Goal: Use online tool/utility

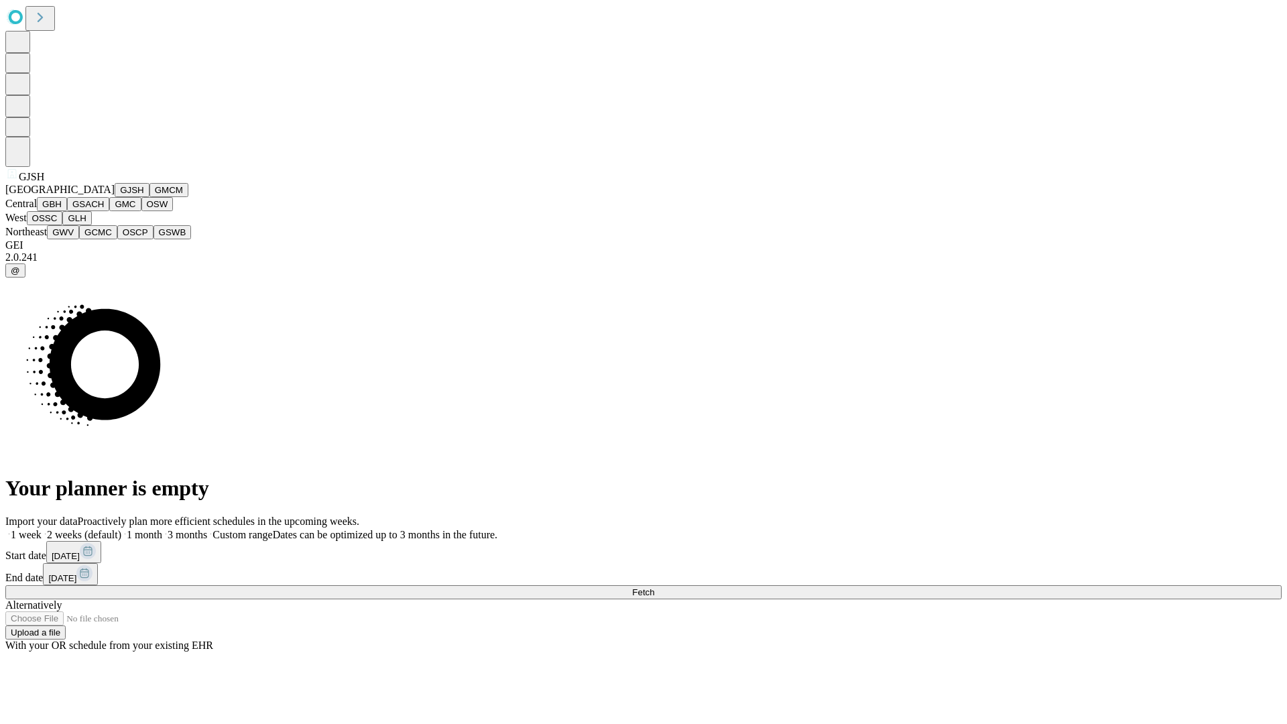
click at [115, 197] on button "GJSH" at bounding box center [132, 190] width 35 height 14
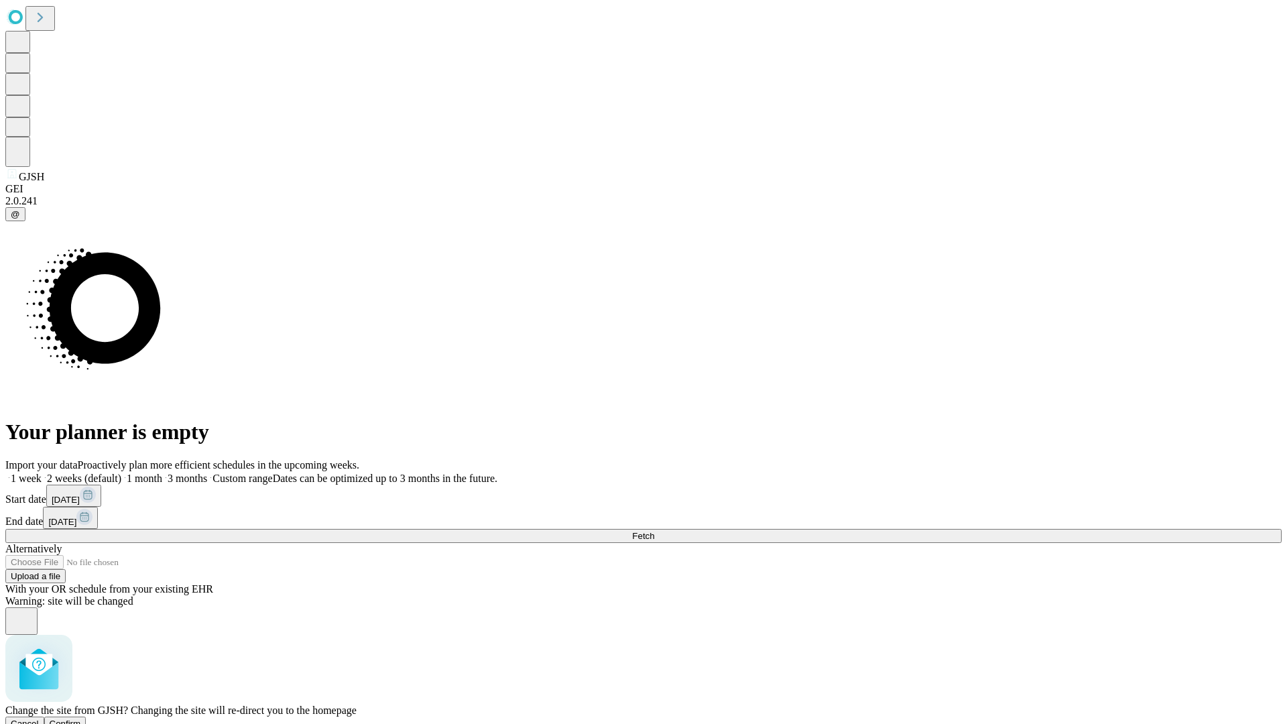
click at [81, 719] on span "Confirm" at bounding box center [66, 724] width 32 height 10
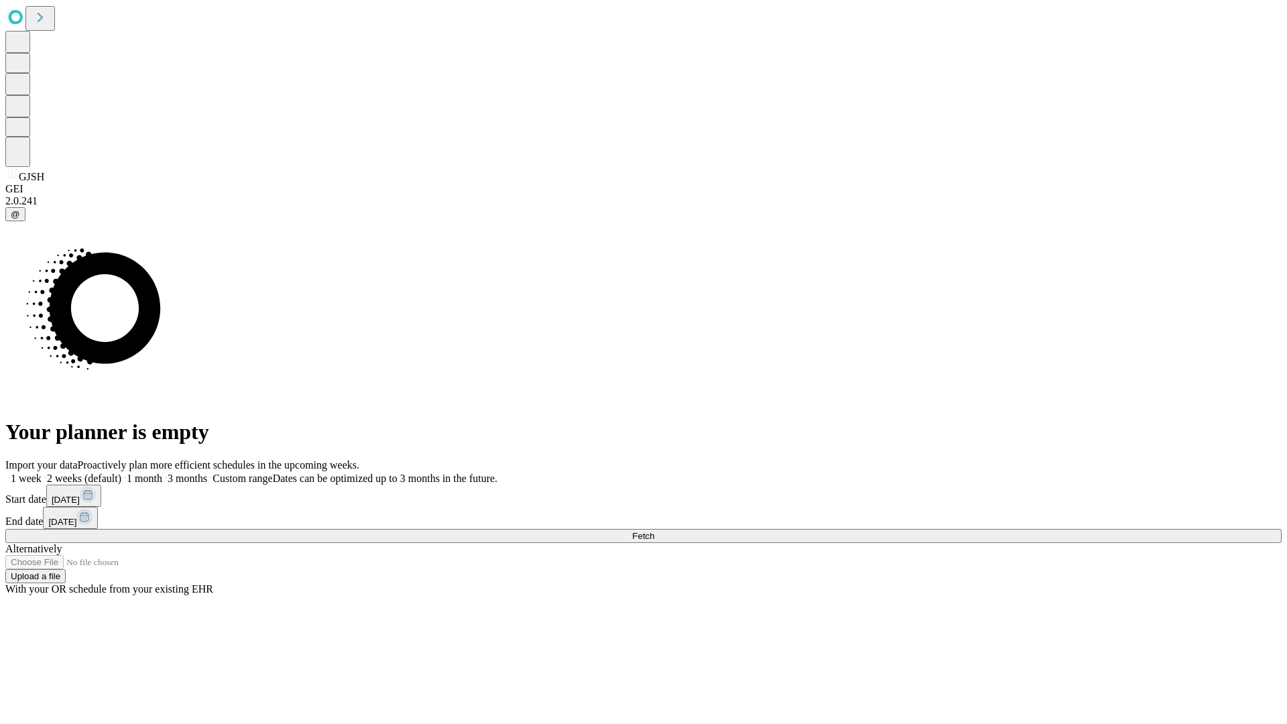
click at [42, 473] on label "1 week" at bounding box center [23, 478] width 36 height 11
click at [654, 531] on span "Fetch" at bounding box center [643, 536] width 22 height 10
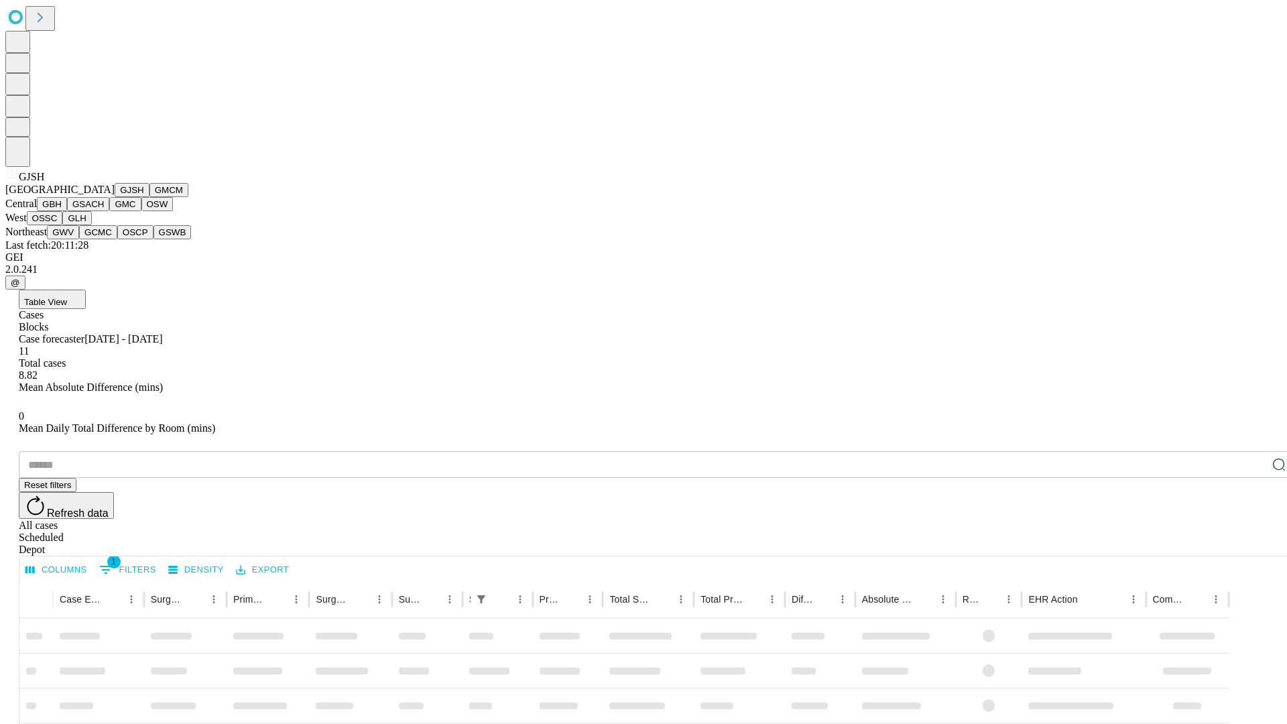
click at [149, 197] on button "GMCM" at bounding box center [168, 190] width 39 height 14
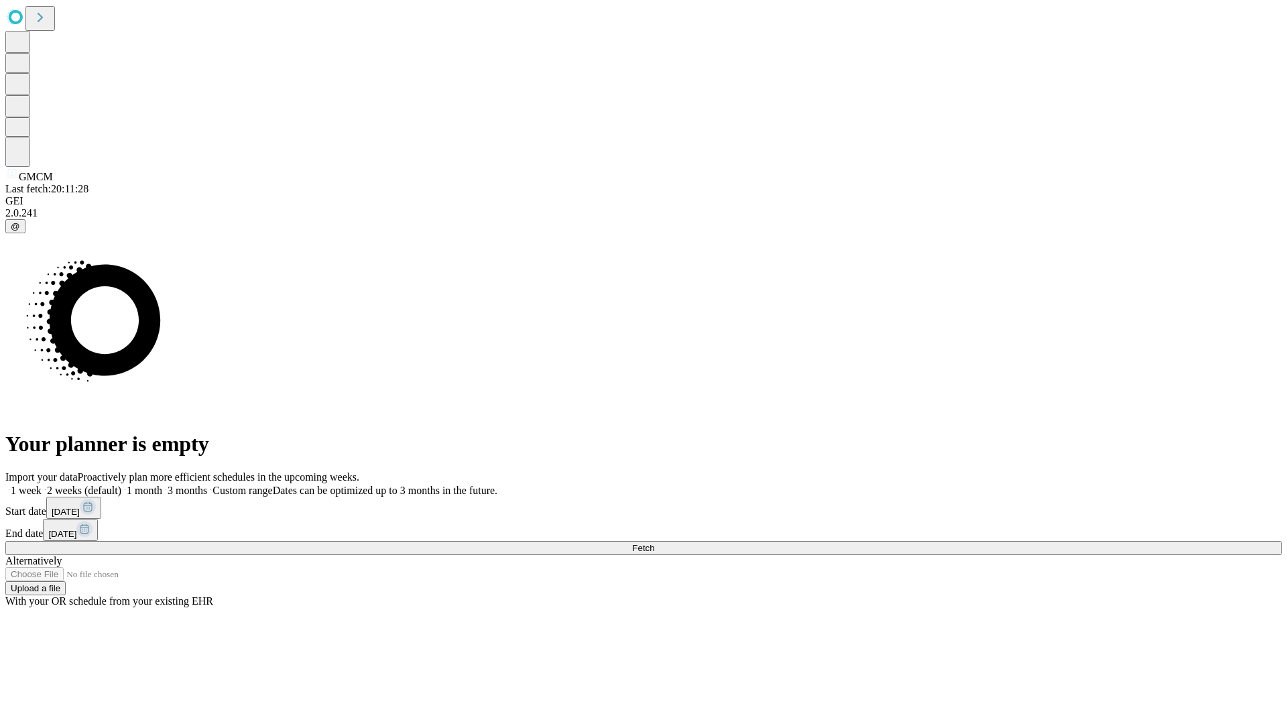
click at [42, 485] on label "1 week" at bounding box center [23, 490] width 36 height 11
click at [654, 543] on span "Fetch" at bounding box center [643, 548] width 22 height 10
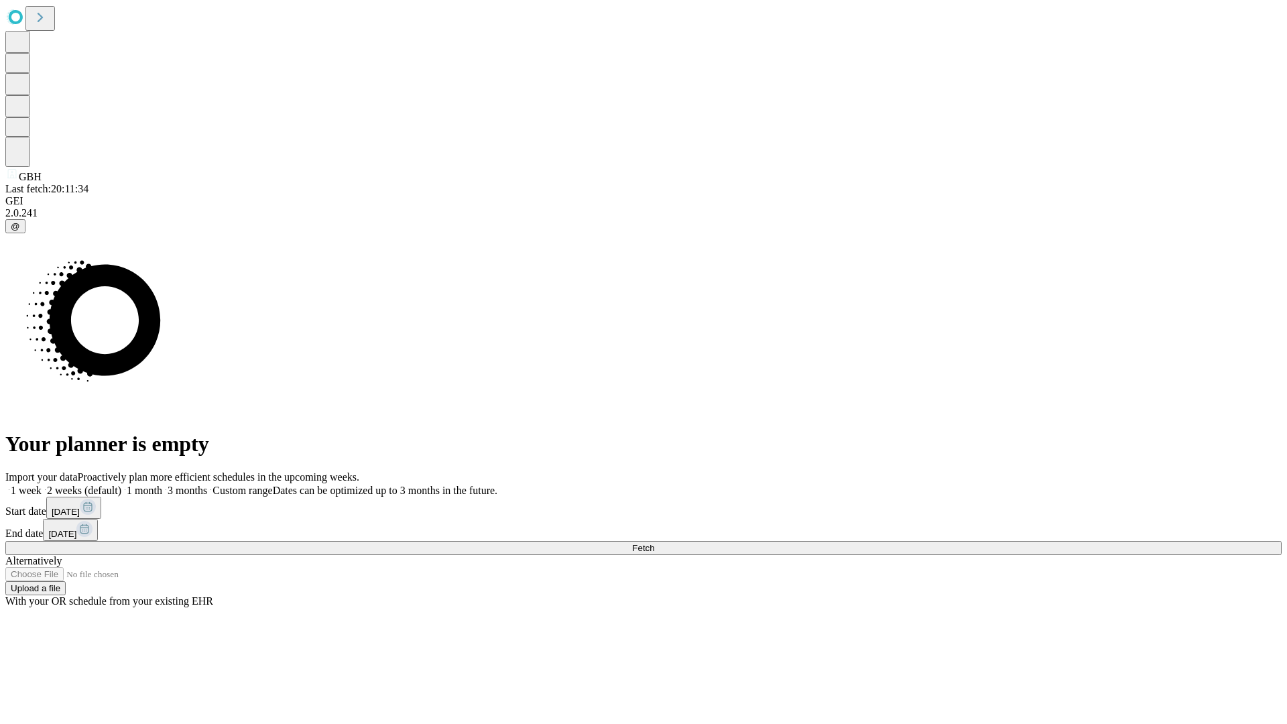
click at [42, 485] on label "1 week" at bounding box center [23, 490] width 36 height 11
click at [654, 543] on span "Fetch" at bounding box center [643, 548] width 22 height 10
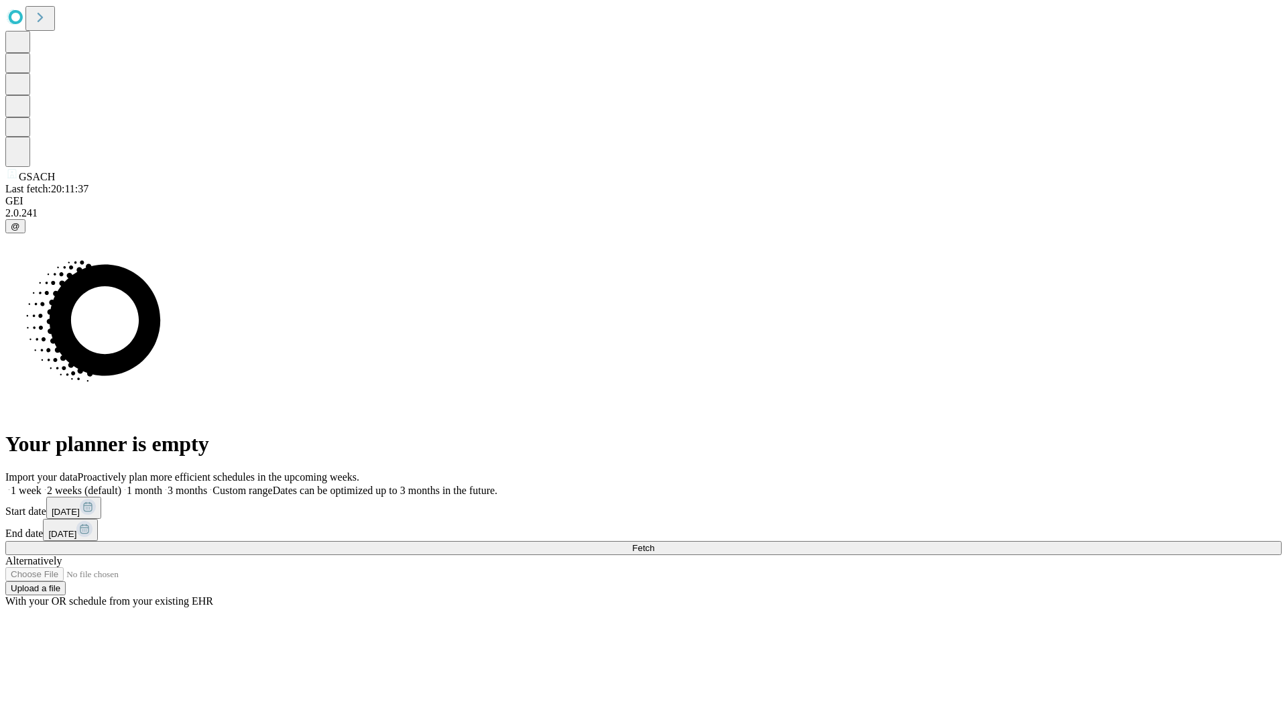
click at [42, 485] on label "1 week" at bounding box center [23, 490] width 36 height 11
click at [654, 543] on span "Fetch" at bounding box center [643, 548] width 22 height 10
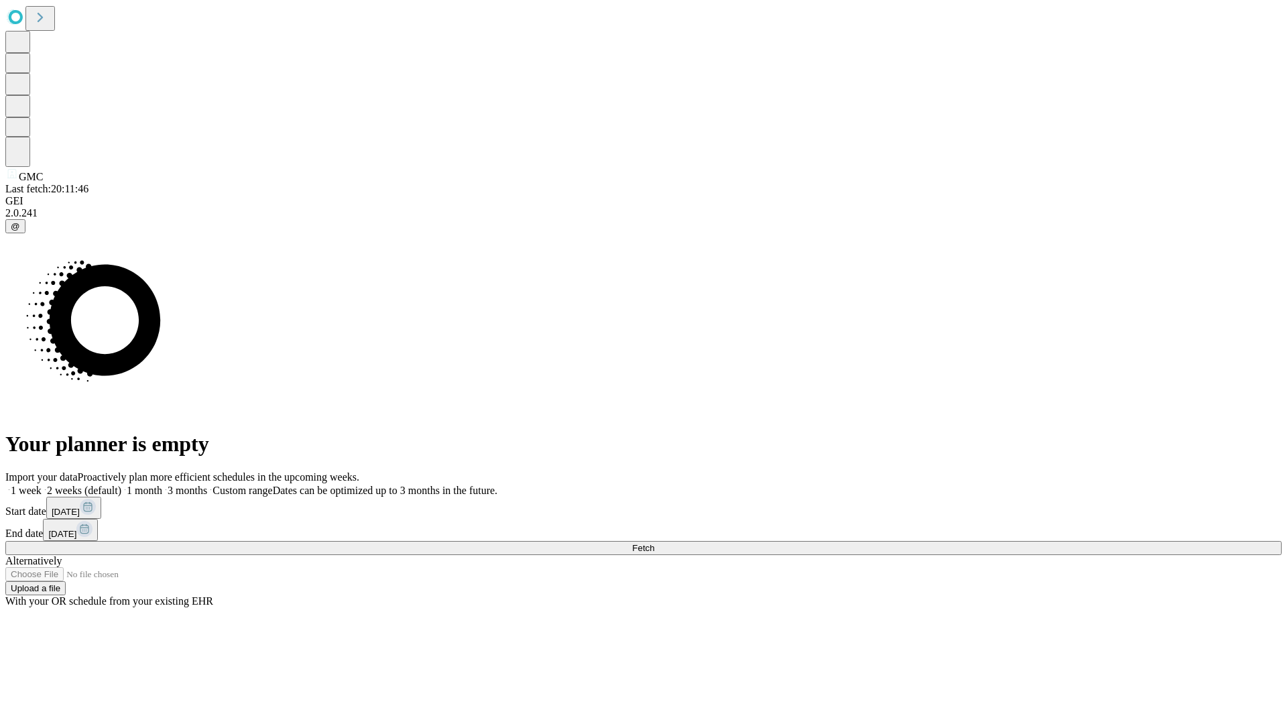
click at [42, 485] on label "1 week" at bounding box center [23, 490] width 36 height 11
click at [654, 543] on span "Fetch" at bounding box center [643, 548] width 22 height 10
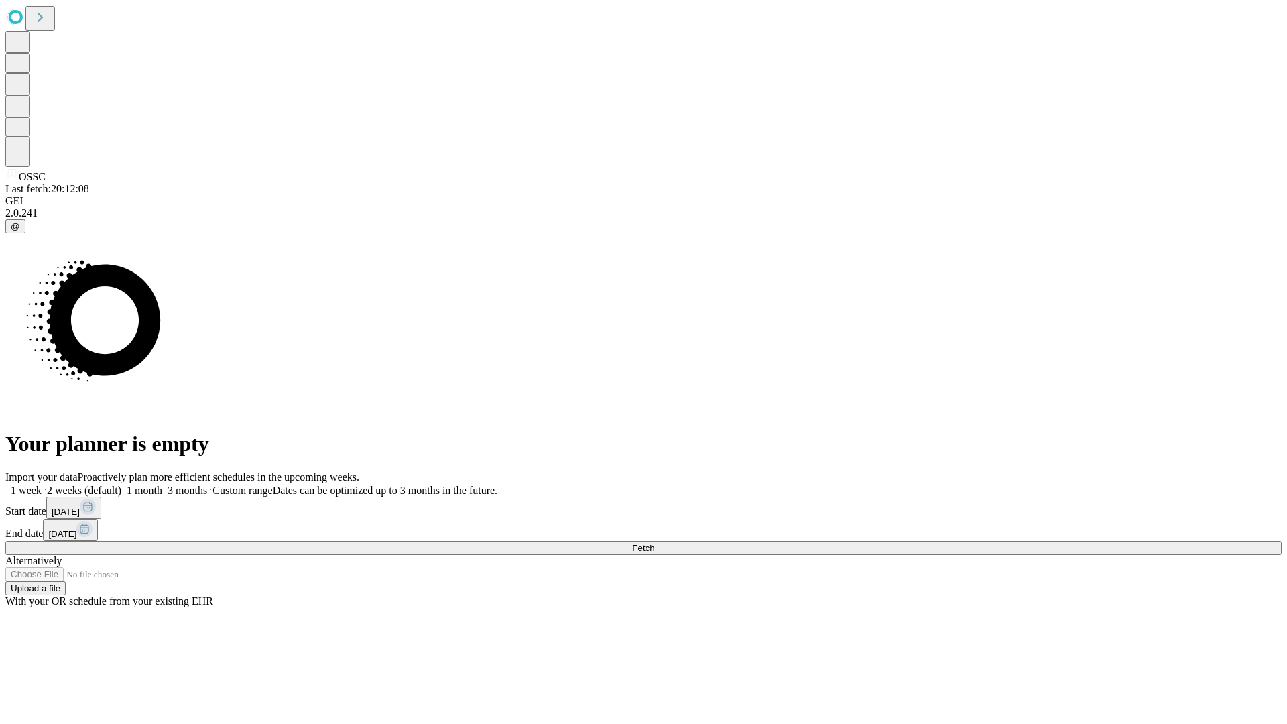
click at [42, 485] on label "1 week" at bounding box center [23, 490] width 36 height 11
click at [654, 543] on span "Fetch" at bounding box center [643, 548] width 22 height 10
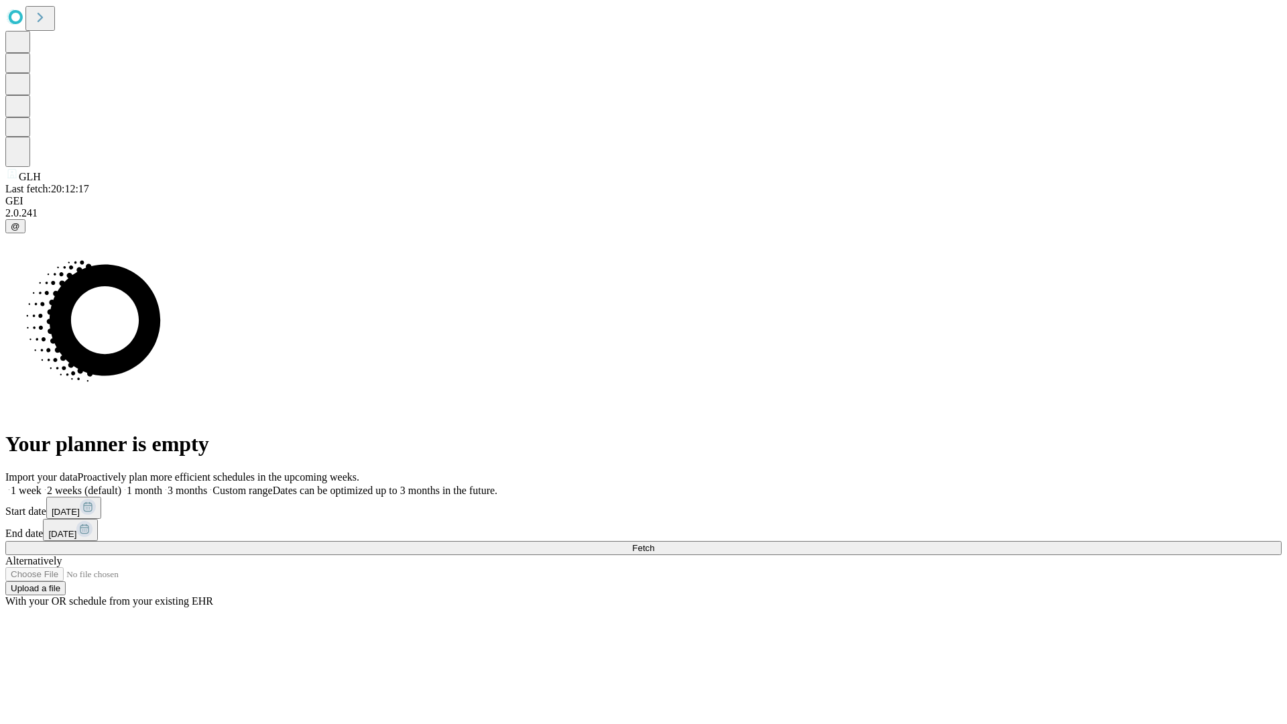
click at [42, 485] on label "1 week" at bounding box center [23, 490] width 36 height 11
click at [654, 543] on span "Fetch" at bounding box center [643, 548] width 22 height 10
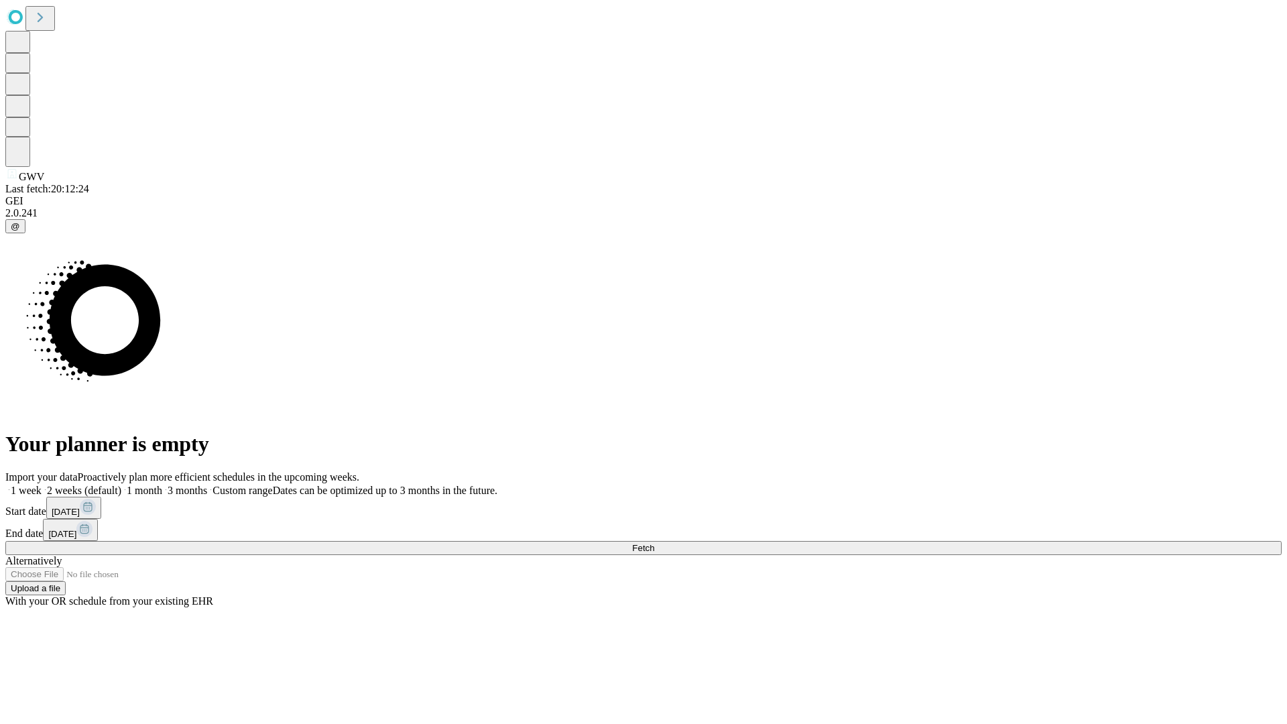
click at [42, 485] on label "1 week" at bounding box center [23, 490] width 36 height 11
click at [654, 543] on span "Fetch" at bounding box center [643, 548] width 22 height 10
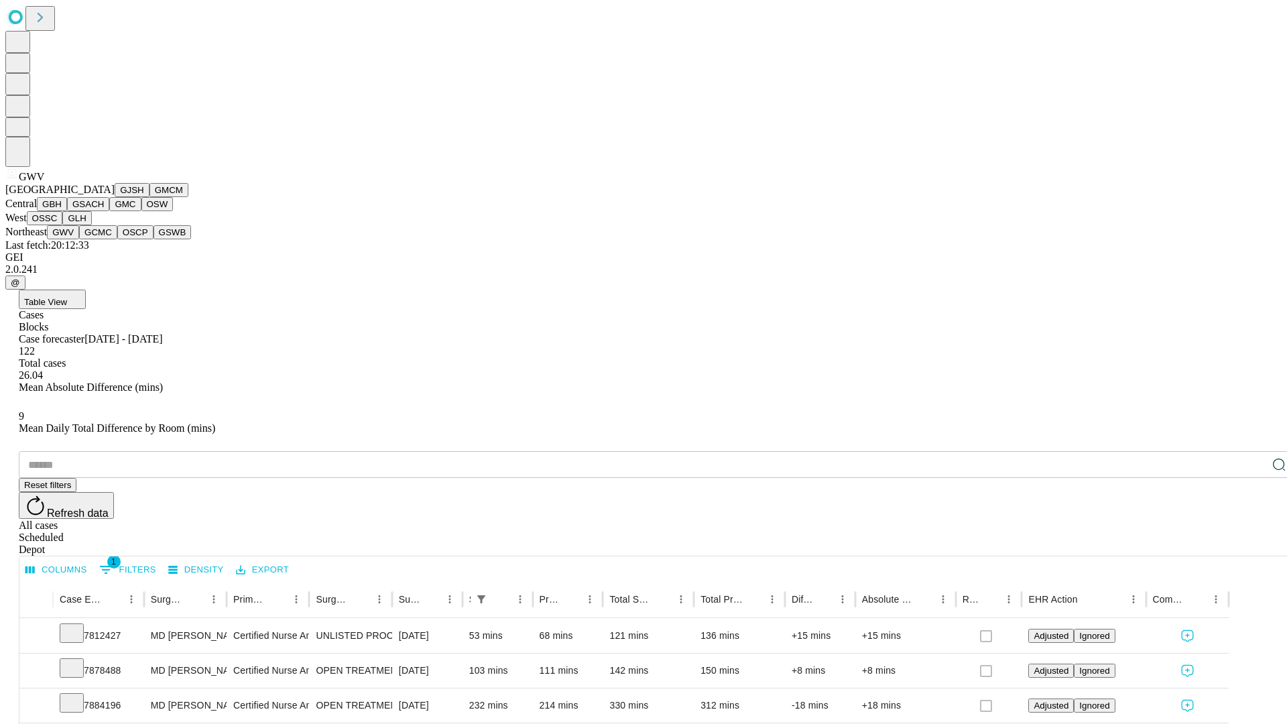
click at [104, 239] on button "GCMC" at bounding box center [98, 232] width 38 height 14
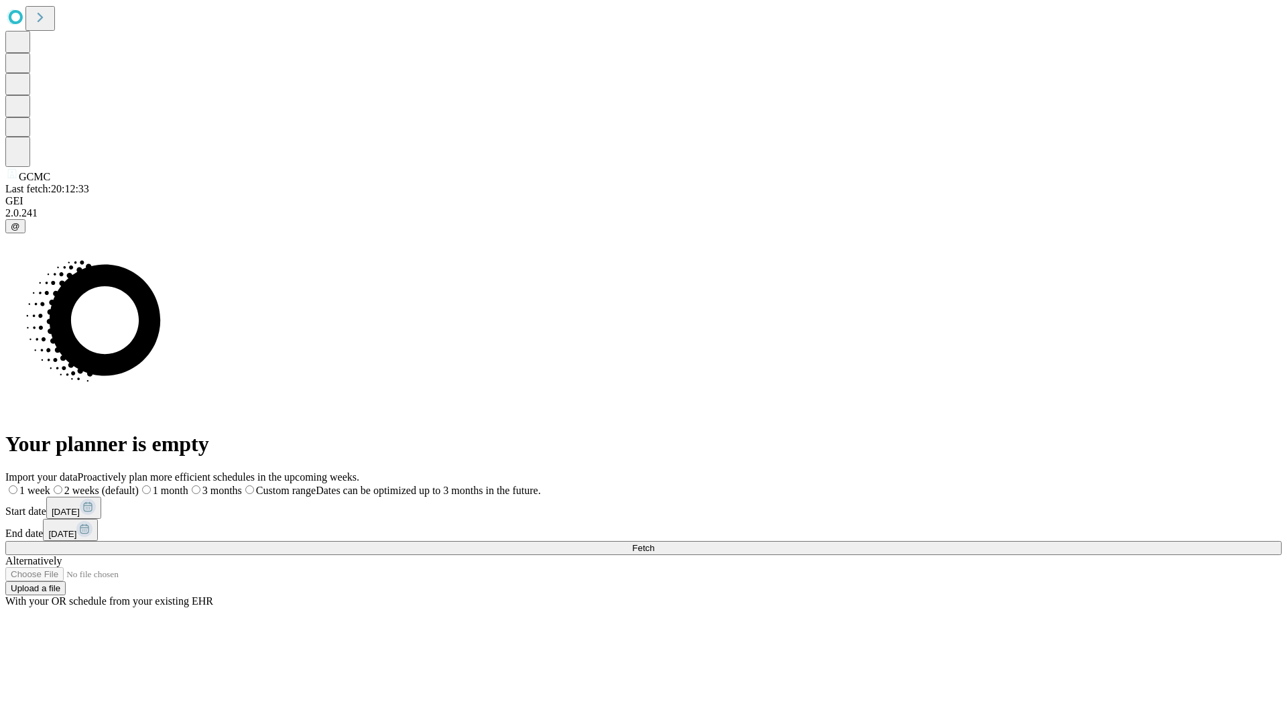
click at [50, 485] on label "1 week" at bounding box center [27, 490] width 45 height 11
click at [654, 543] on span "Fetch" at bounding box center [643, 548] width 22 height 10
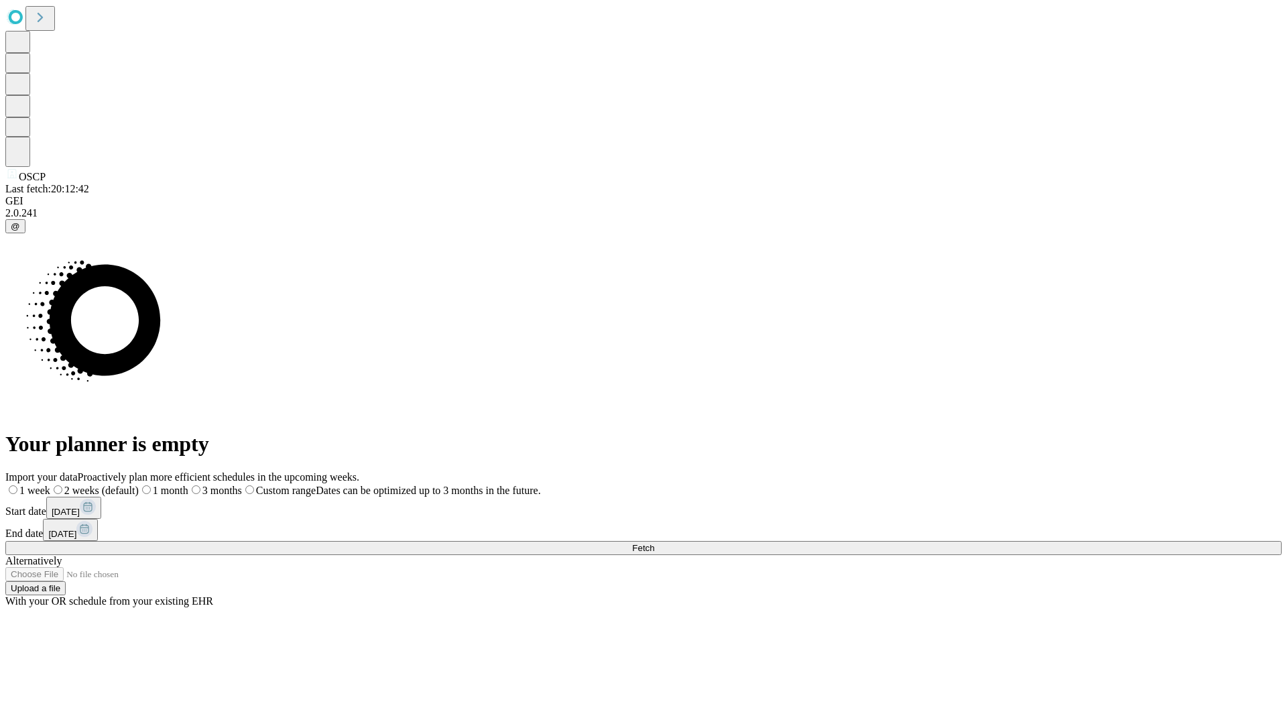
click at [50, 485] on label "1 week" at bounding box center [27, 490] width 45 height 11
click at [654, 543] on span "Fetch" at bounding box center [643, 548] width 22 height 10
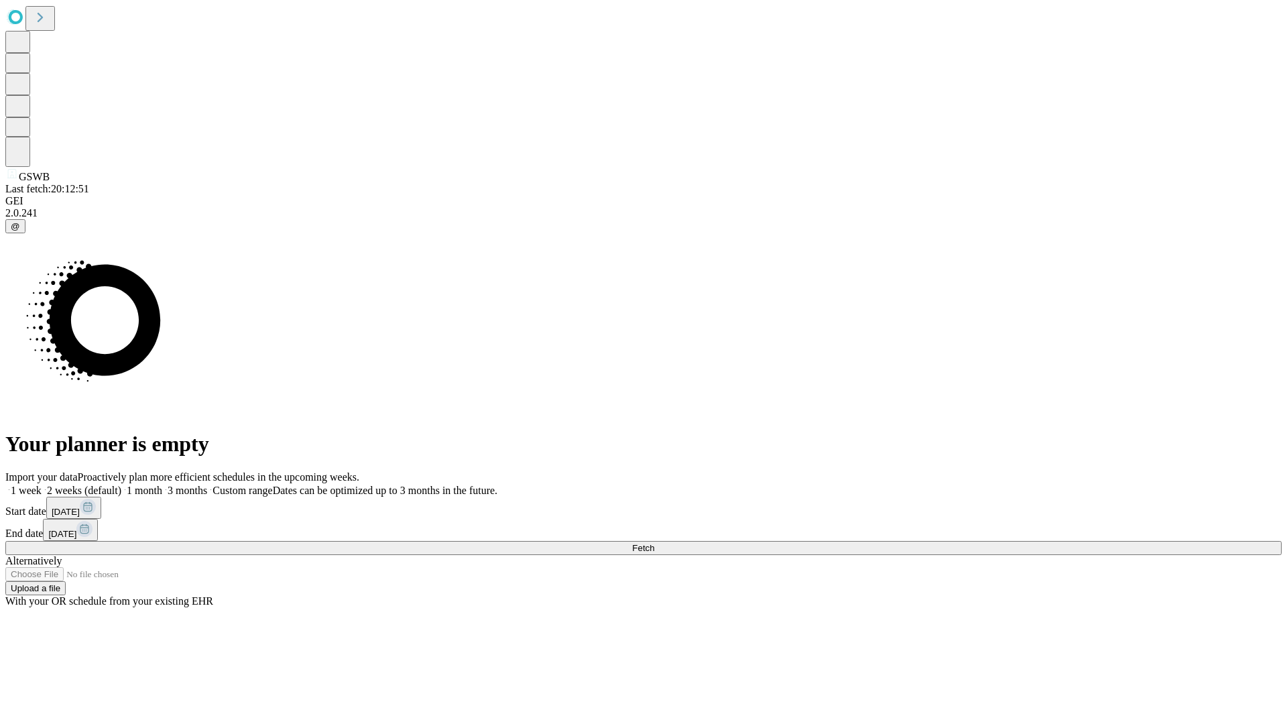
click at [42, 485] on label "1 week" at bounding box center [23, 490] width 36 height 11
click at [654, 543] on span "Fetch" at bounding box center [643, 548] width 22 height 10
